Goal: Transaction & Acquisition: Book appointment/travel/reservation

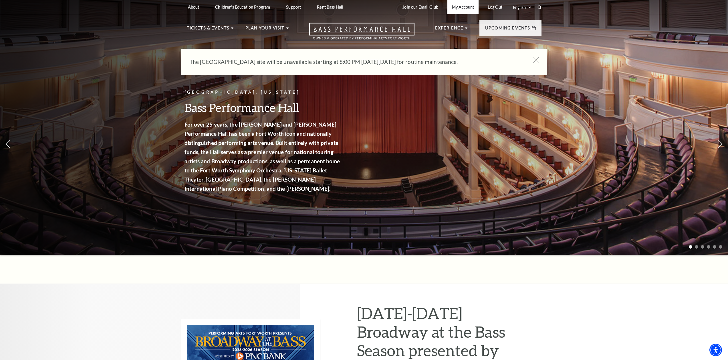
click at [462, 7] on link "My Account" at bounding box center [463, 7] width 31 height 14
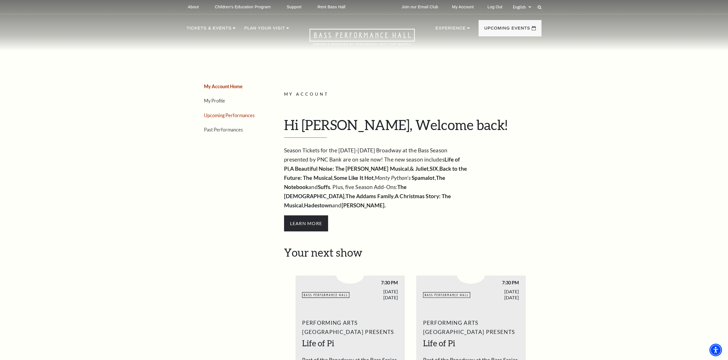
click at [224, 115] on link "Upcoming Performances" at bounding box center [229, 114] width 51 height 5
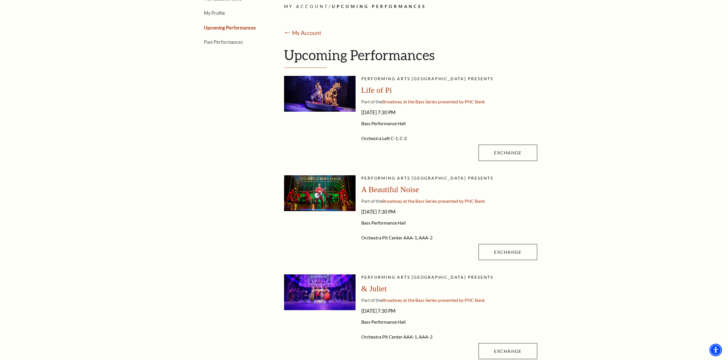
scroll to position [95, 0]
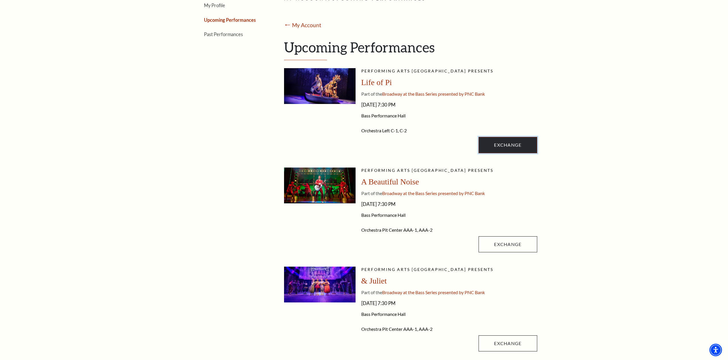
click at [497, 147] on link "Exchange" at bounding box center [508, 145] width 58 height 16
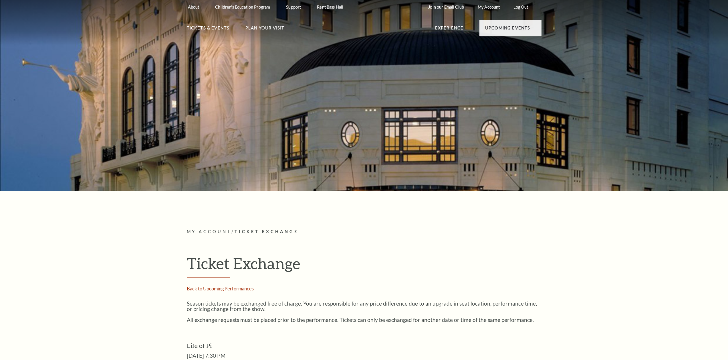
radio input "true"
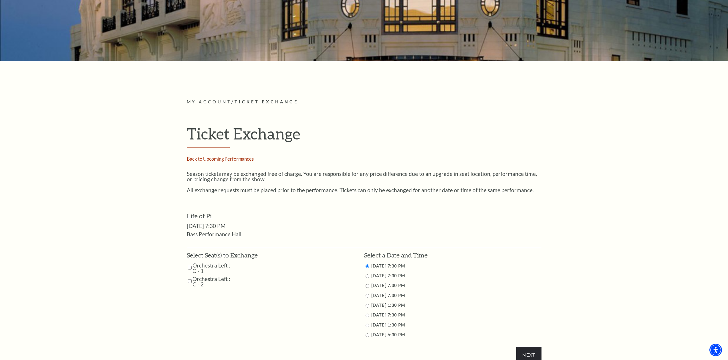
scroll to position [143, 0]
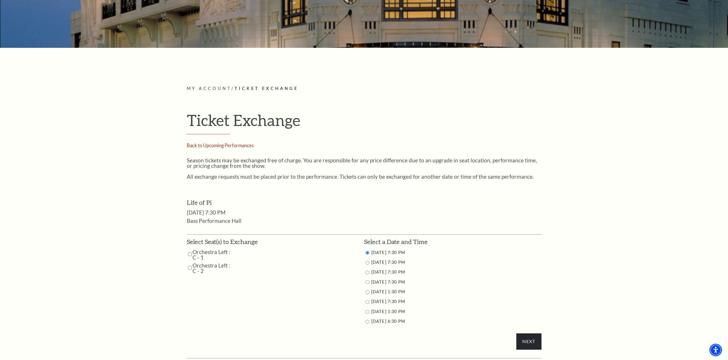
click at [190, 253] on input "Orchestra Left : C - 1" at bounding box center [190, 254] width 4 height 10
checkbox input "true"
click at [188, 268] on input "Orchestra Left : C - 2" at bounding box center [190, 267] width 4 height 10
checkbox input "true"
click at [367, 272] on input "9/25/2025 7:30 PM" at bounding box center [368, 272] width 4 height 4
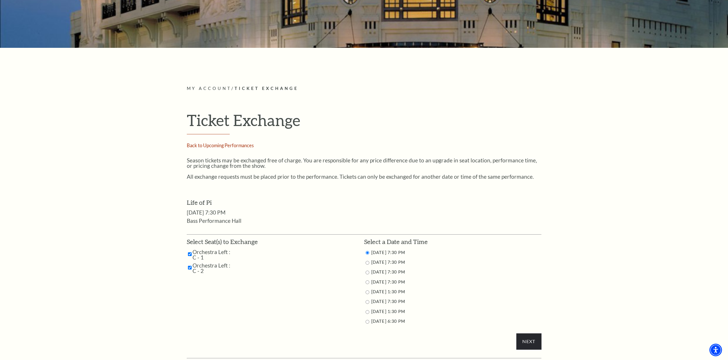
radio input "true"
click at [533, 338] on input "Next" at bounding box center [529, 341] width 25 height 16
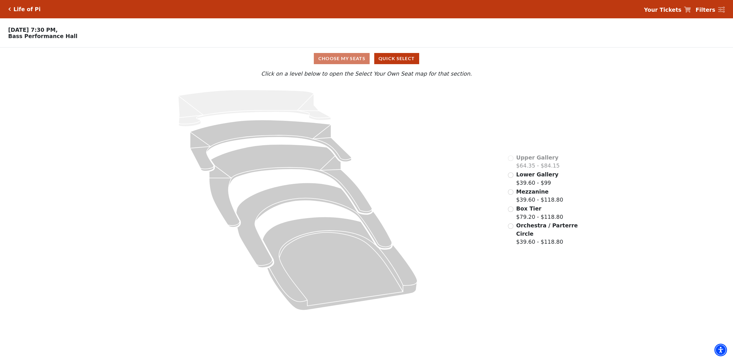
click at [527, 236] on span "Orchestra / Parterre Circle" at bounding box center [547, 229] width 62 height 15
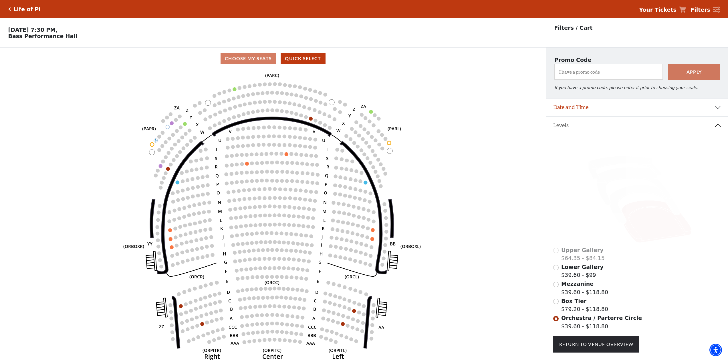
scroll to position [27, 0]
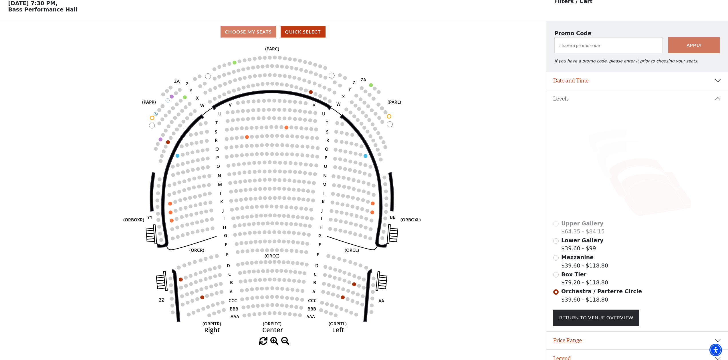
click at [628, 170] on icon at bounding box center [645, 177] width 71 height 39
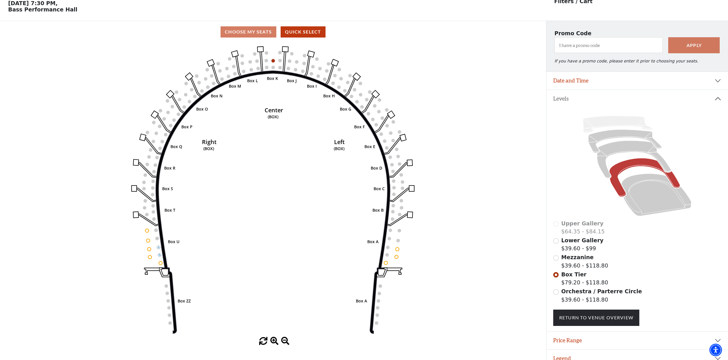
scroll to position [37, 0]
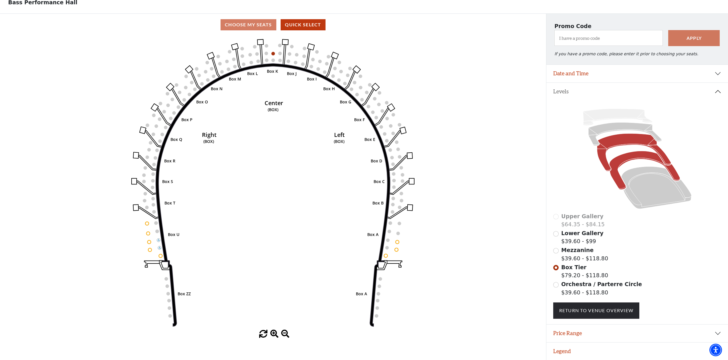
click at [621, 141] on icon at bounding box center [634, 152] width 74 height 37
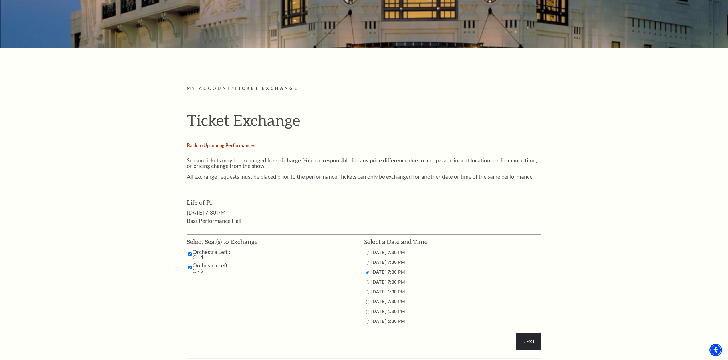
click at [210, 145] on link "Back to Upcoming Performances" at bounding box center [221, 145] width 68 height 5
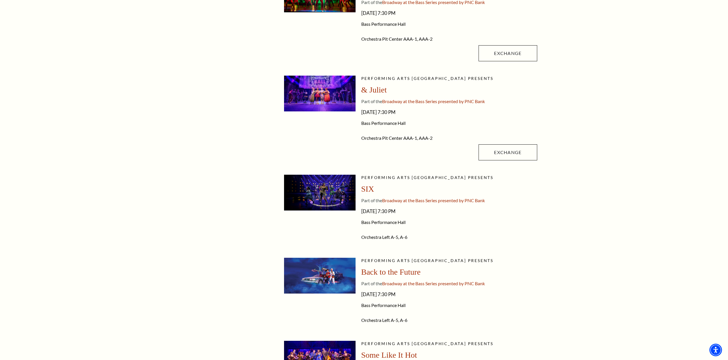
scroll to position [95, 0]
